Goal: Information Seeking & Learning: Learn about a topic

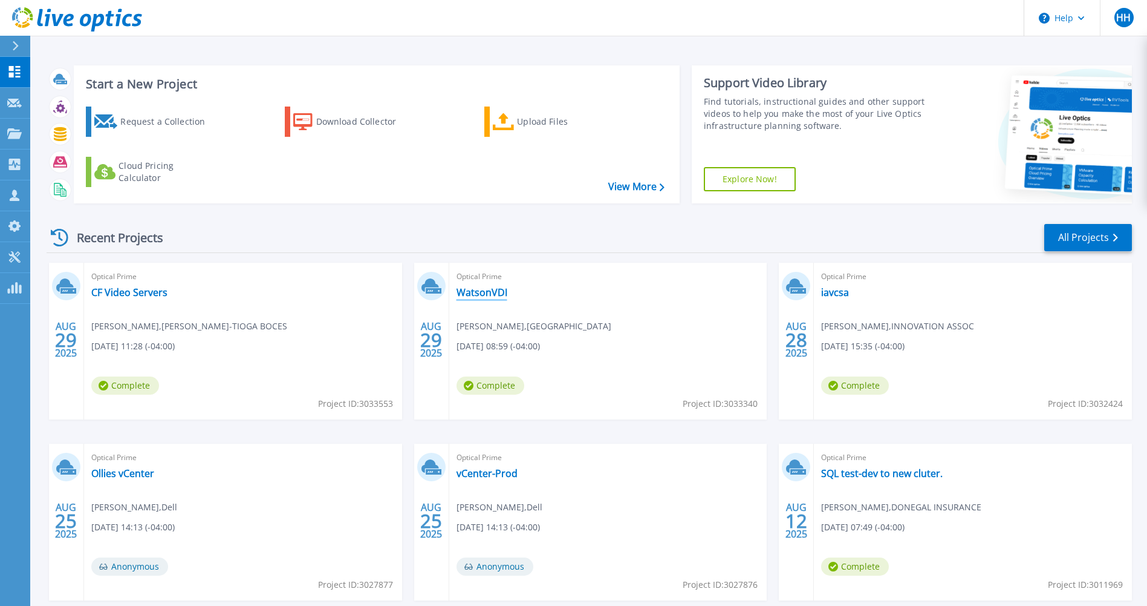
click at [471, 290] on link "WatsonVDI" at bounding box center [482, 292] width 51 height 12
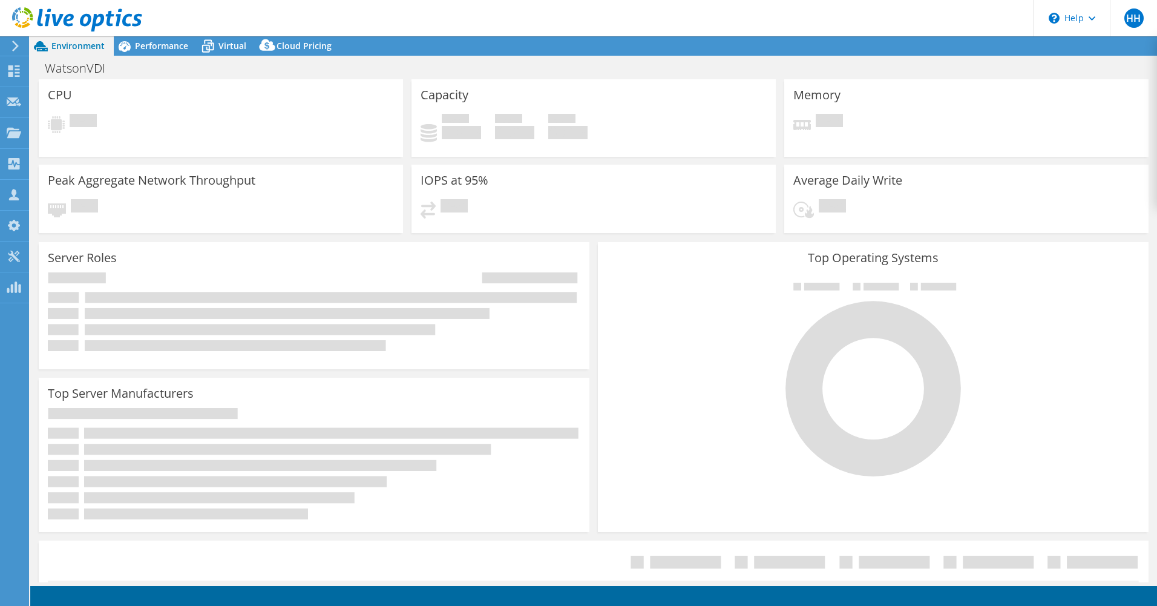
select select "USD"
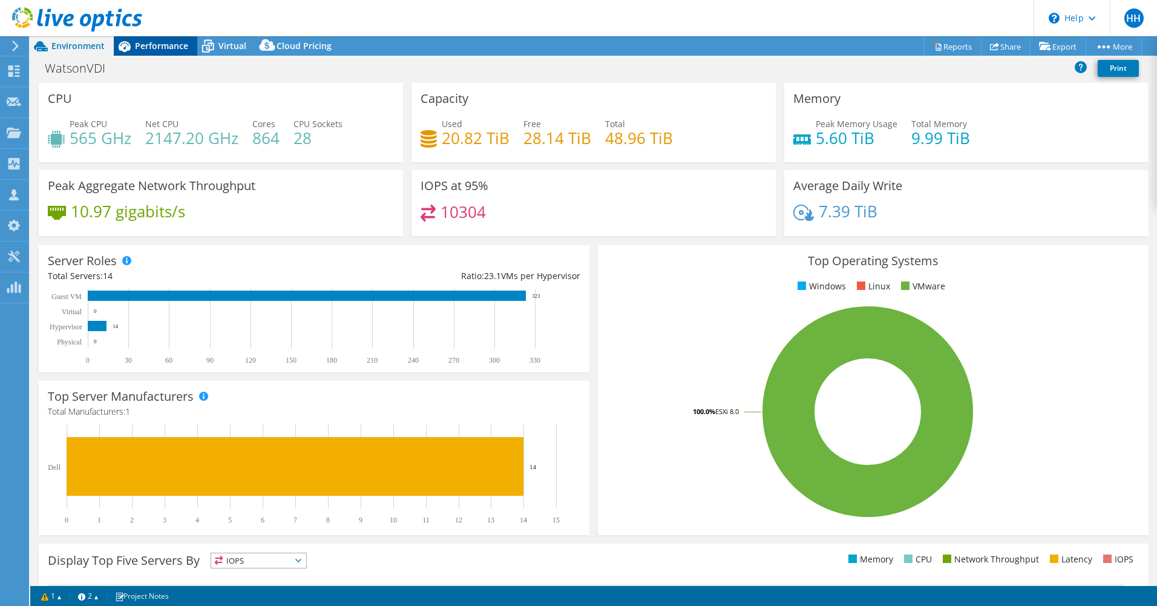
click at [165, 51] on div "Performance" at bounding box center [155, 45] width 83 height 19
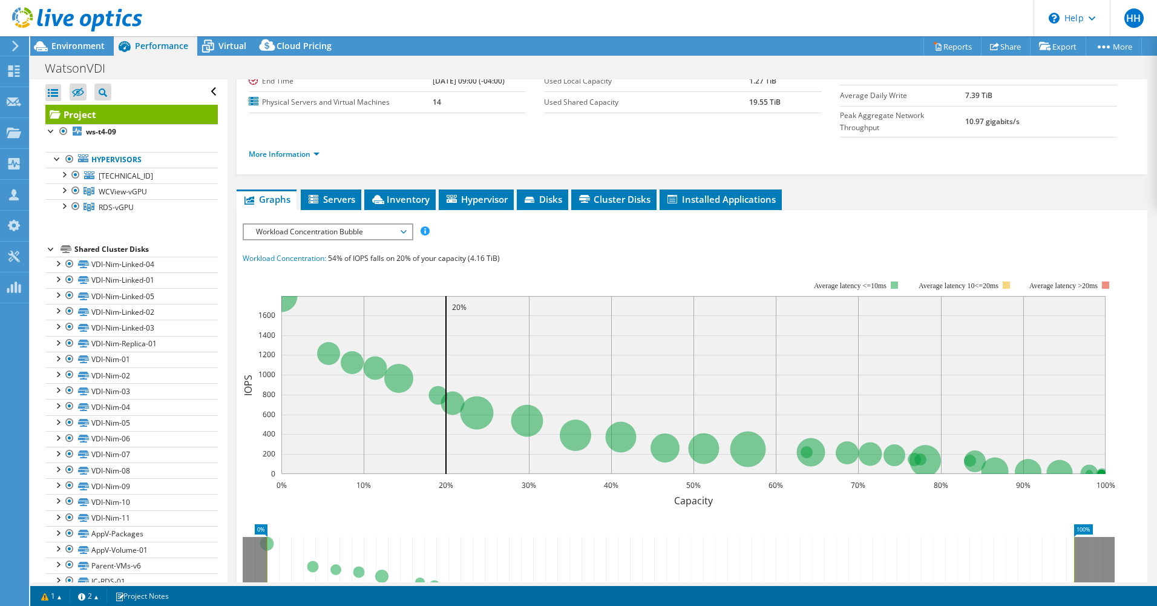
scroll to position [161, 0]
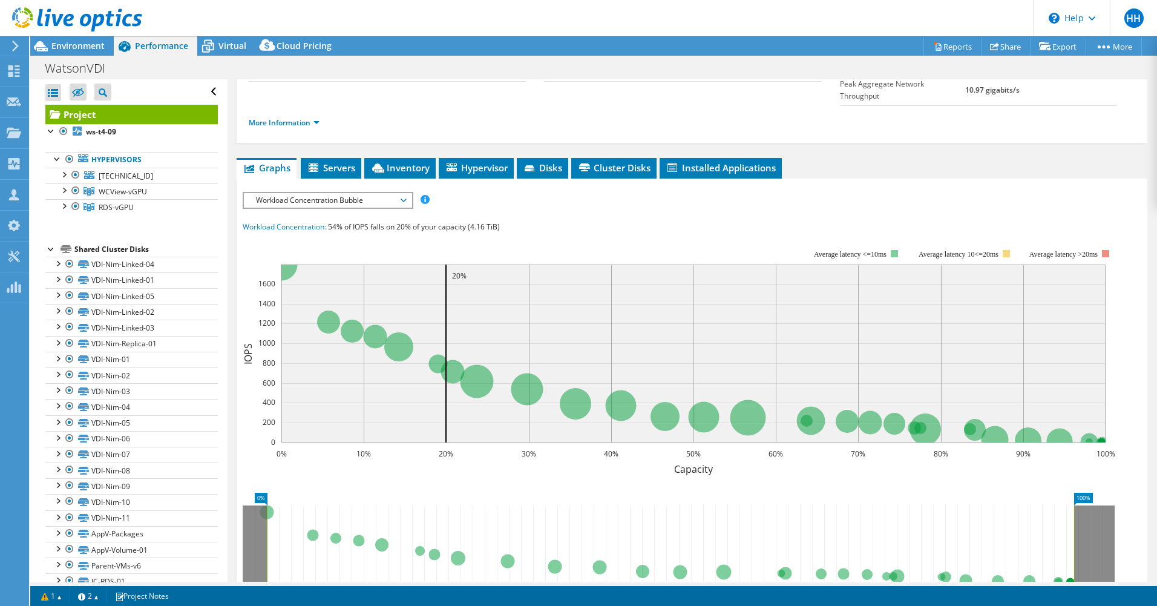
click at [406, 193] on span "Workload Concentration Bubble" at bounding box center [328, 200] width 168 height 15
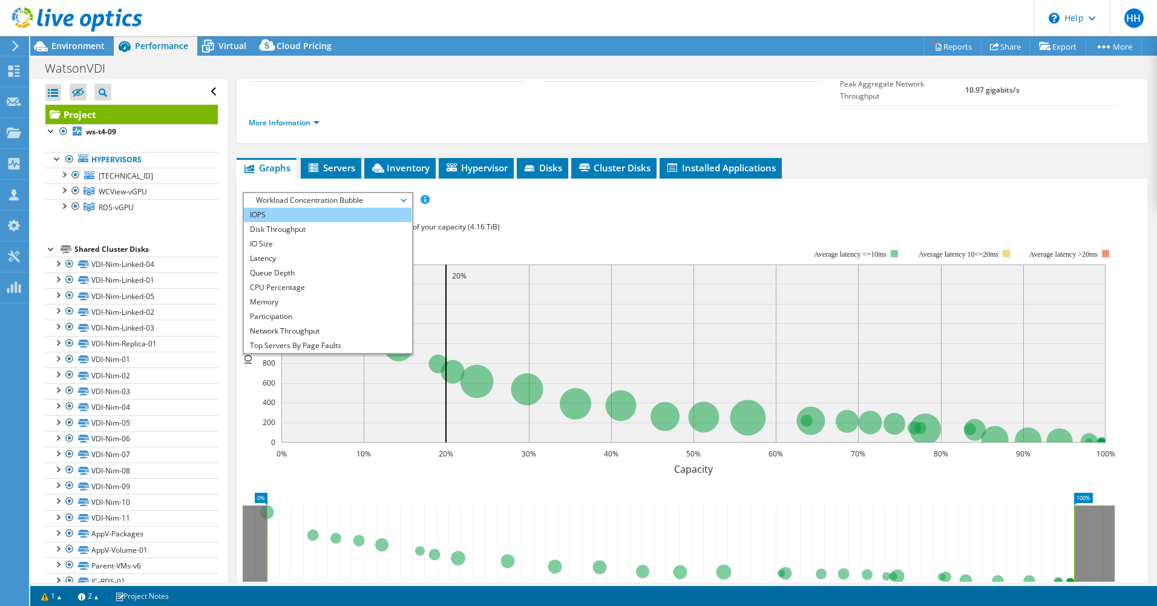
click at [361, 207] on li "IOPS" at bounding box center [328, 214] width 168 height 15
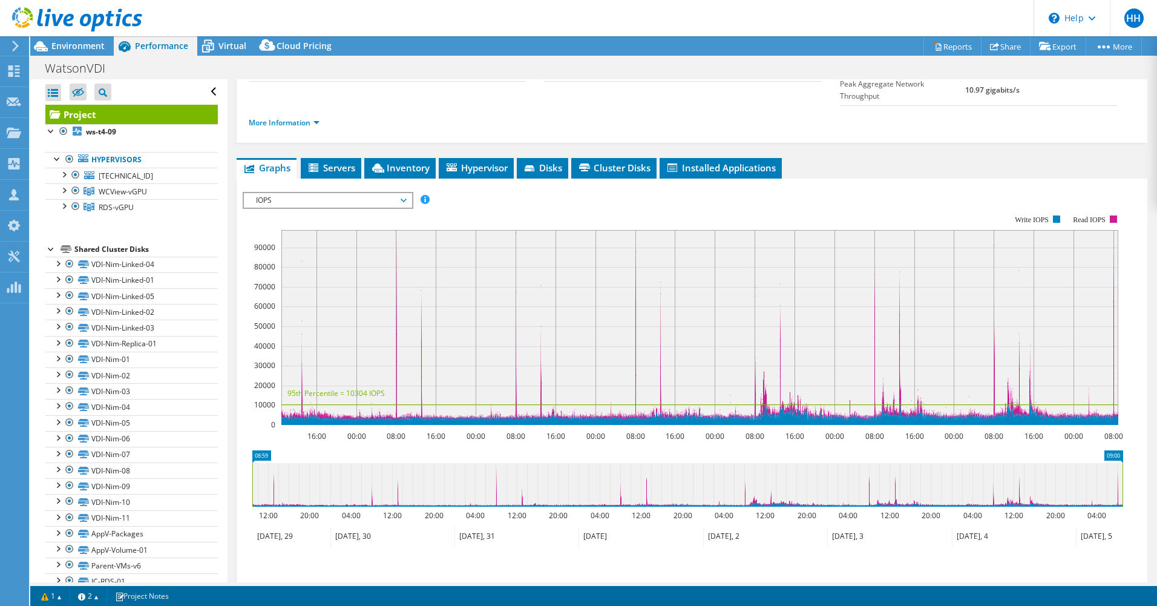
drag, startPoint x: 310, startPoint y: 290, endPoint x: 304, endPoint y: 350, distance: 60.3
click at [304, 350] on rect at bounding box center [699, 327] width 837 height 195
